Goal: Task Accomplishment & Management: Complete application form

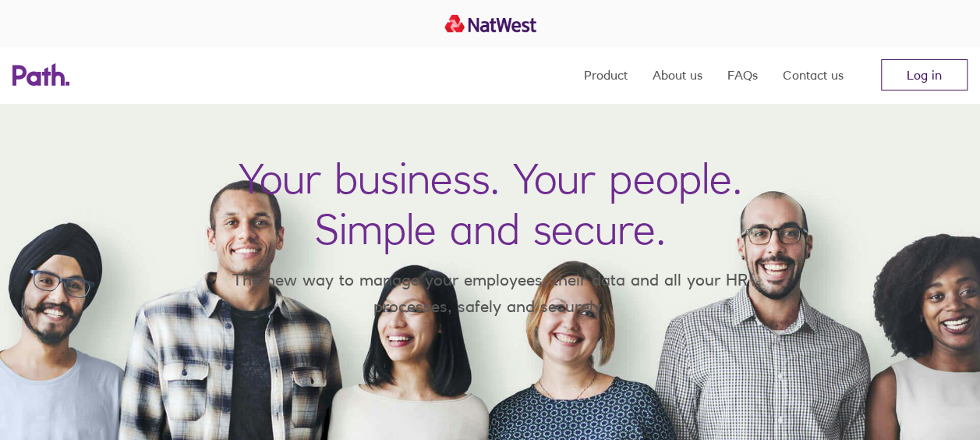
click at [920, 73] on link "Log in" at bounding box center [924, 74] width 87 height 31
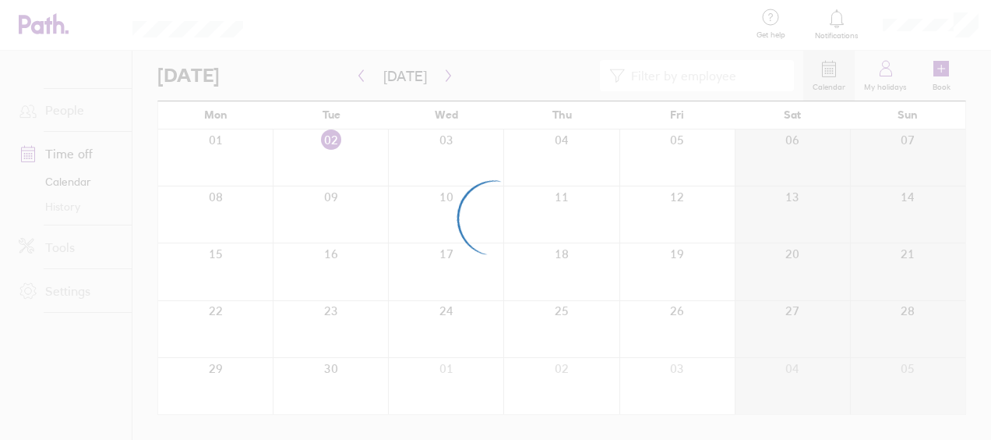
click at [548, 234] on div at bounding box center [495, 220] width 991 height 440
